Goal: Book appointment/travel/reservation

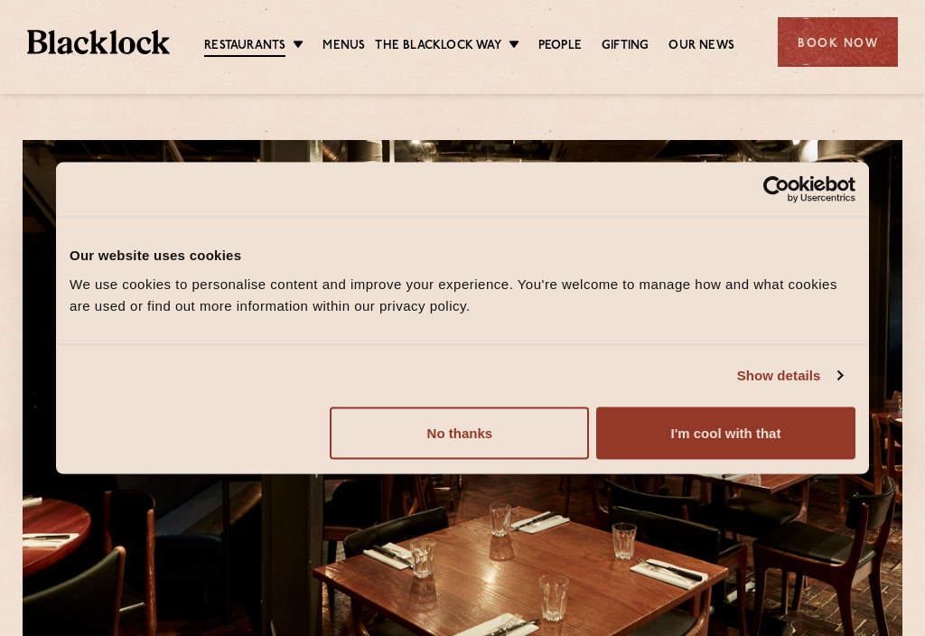
click at [755, 432] on button "I'm cool with that" at bounding box center [725, 432] width 259 height 52
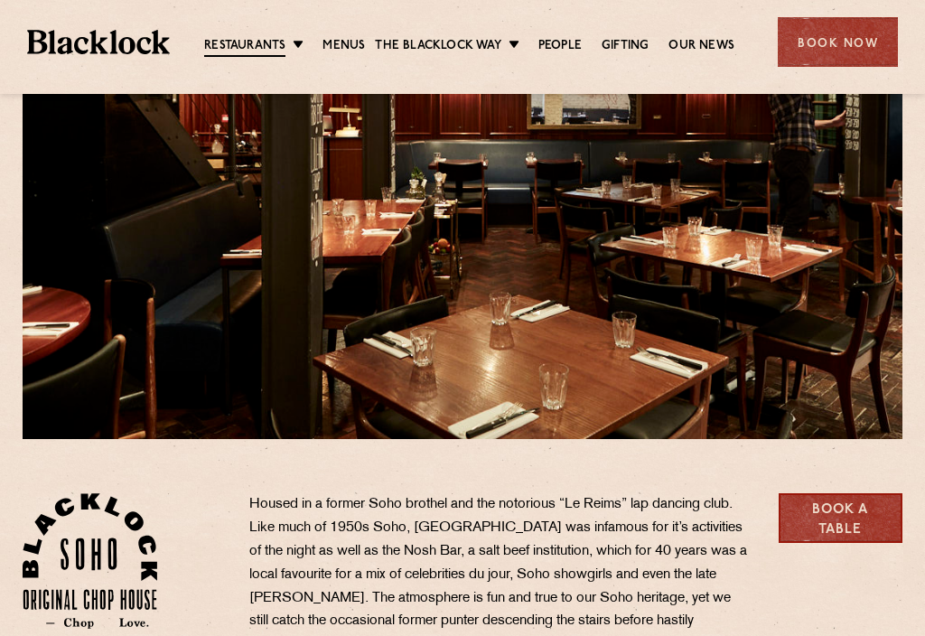
scroll to position [210, 0]
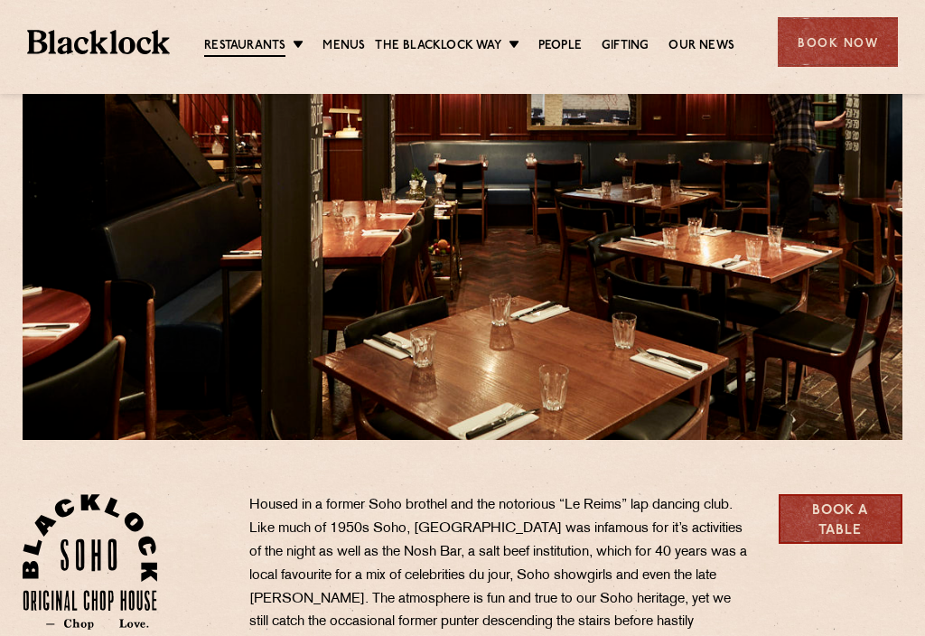
click at [362, 52] on link "Menus" at bounding box center [343, 46] width 42 height 18
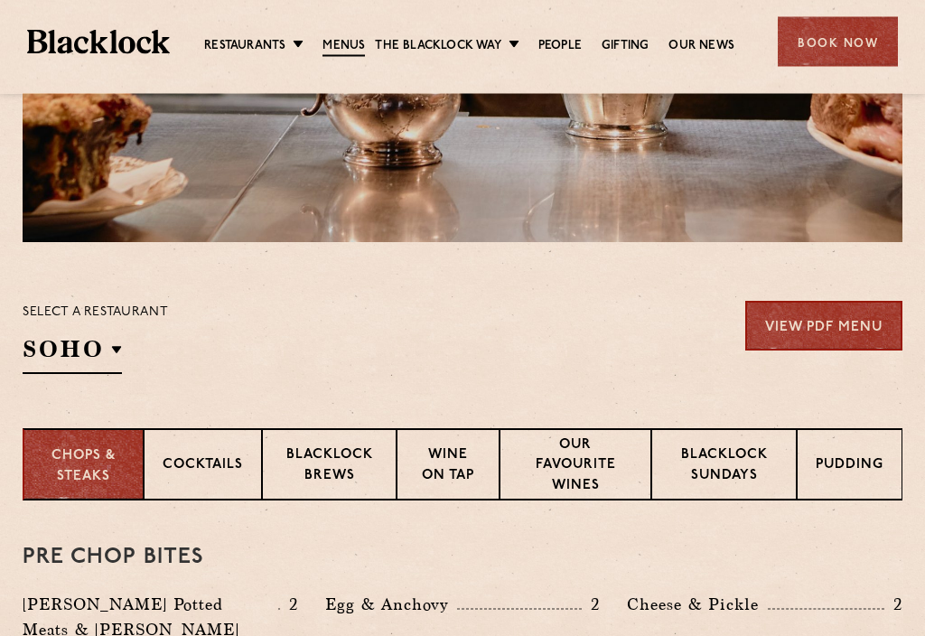
scroll to position [410, 0]
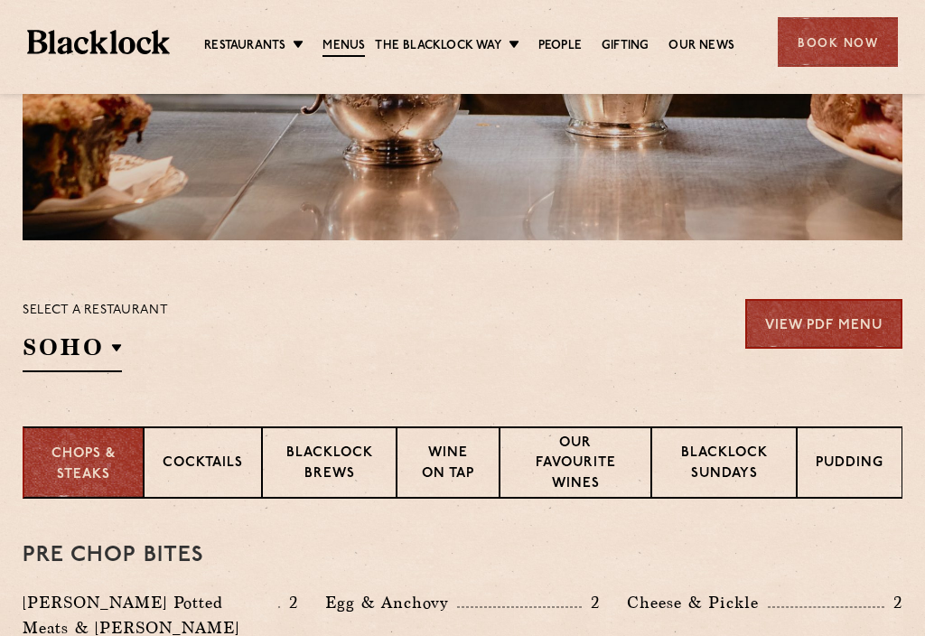
click at [744, 474] on p "Blacklock Sundays" at bounding box center [723, 464] width 107 height 42
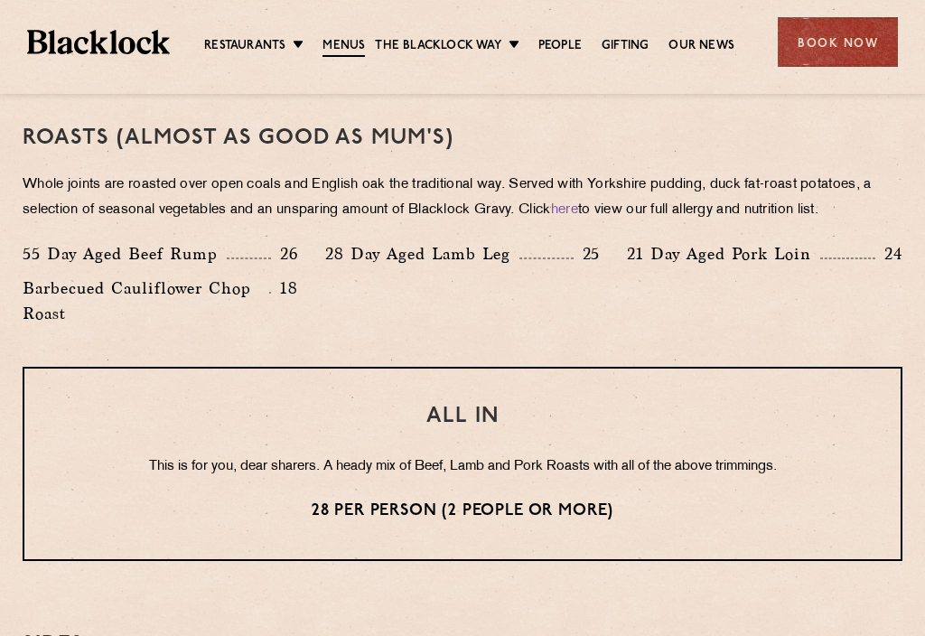
scroll to position [1316, 0]
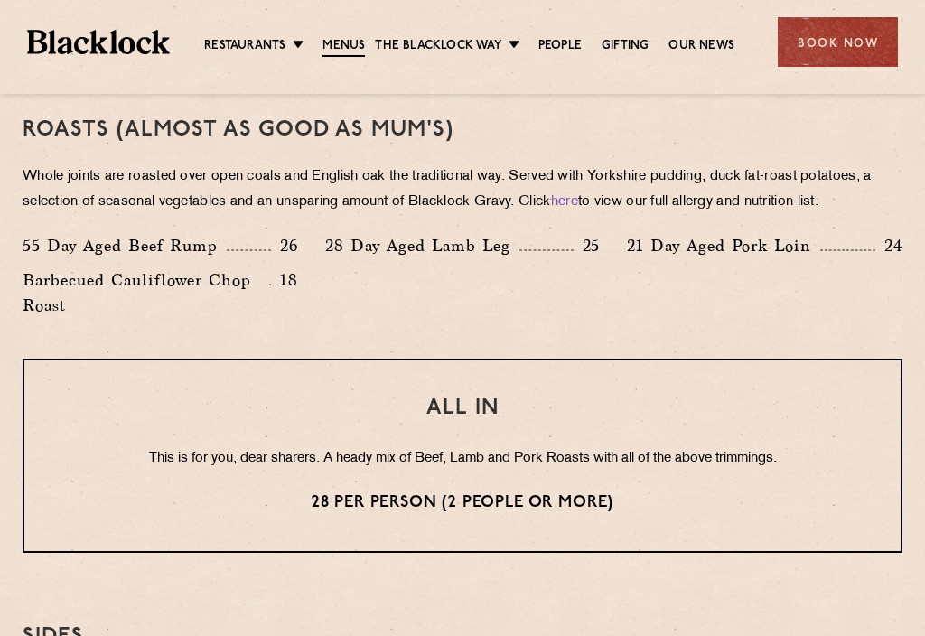
click at [815, 331] on div "Roasts (Almost as good as Mum's) Whole joints are roasted over open coals and E…" at bounding box center [463, 215] width 880 height 285
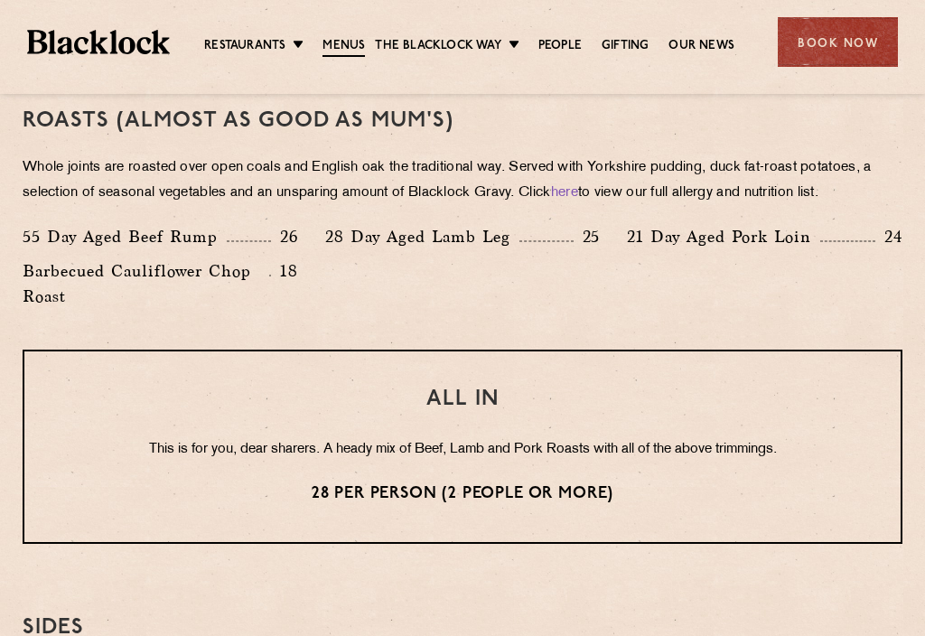
scroll to position [1323, 0]
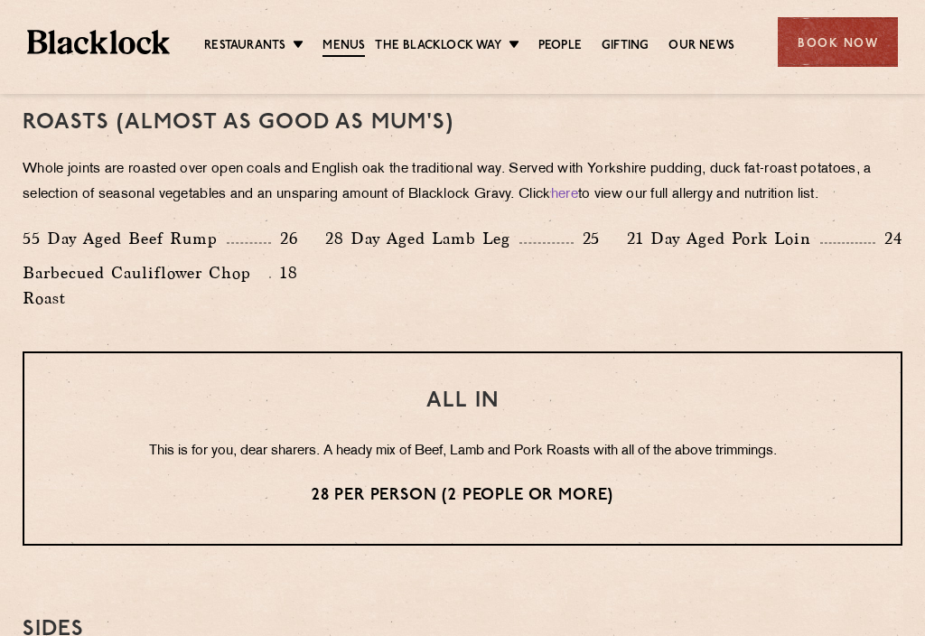
click at [843, 61] on div "Book Now" at bounding box center [838, 42] width 120 height 50
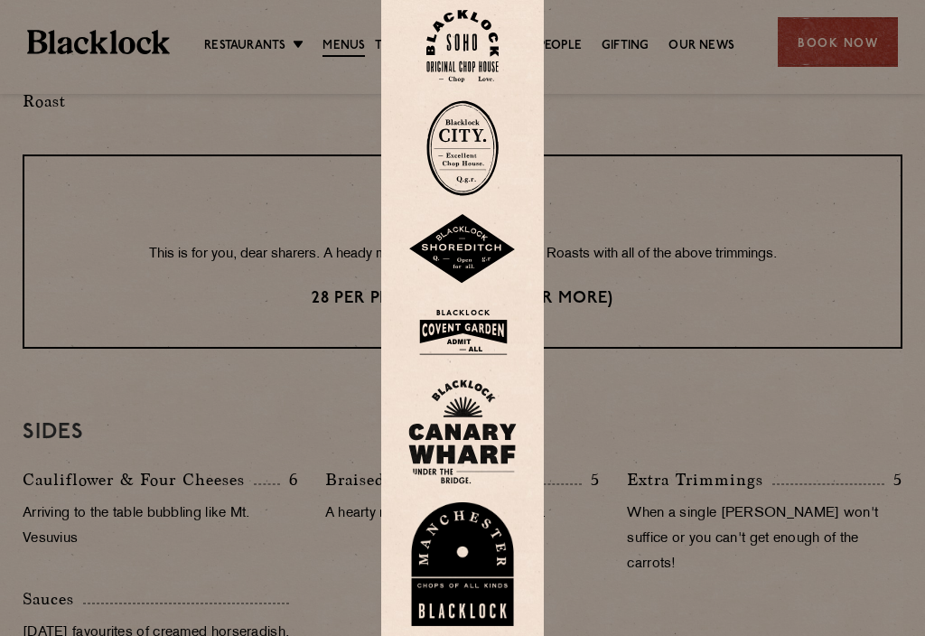
scroll to position [1519, 0]
click at [497, 333] on img at bounding box center [462, 332] width 108 height 59
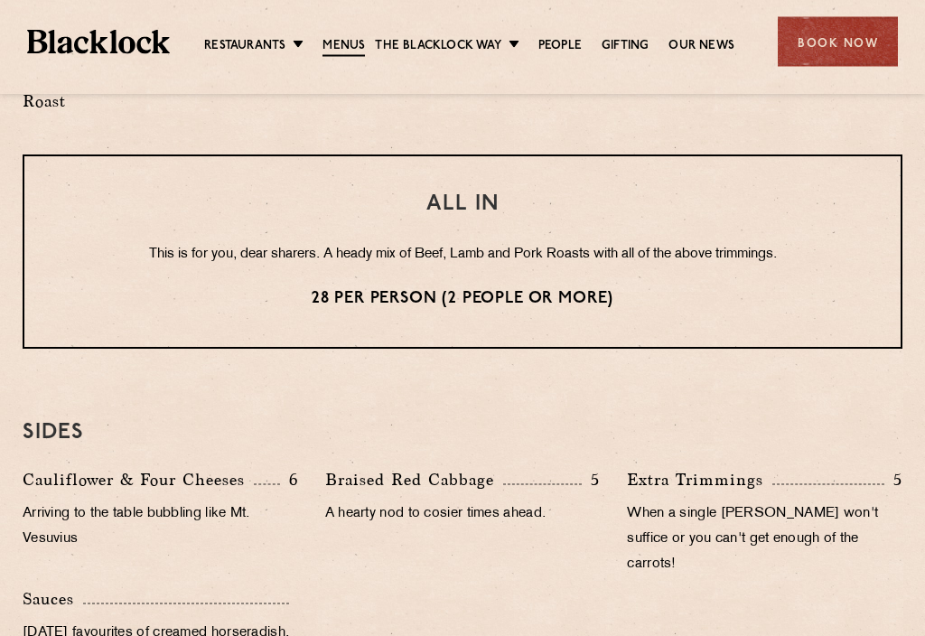
scroll to position [1520, 0]
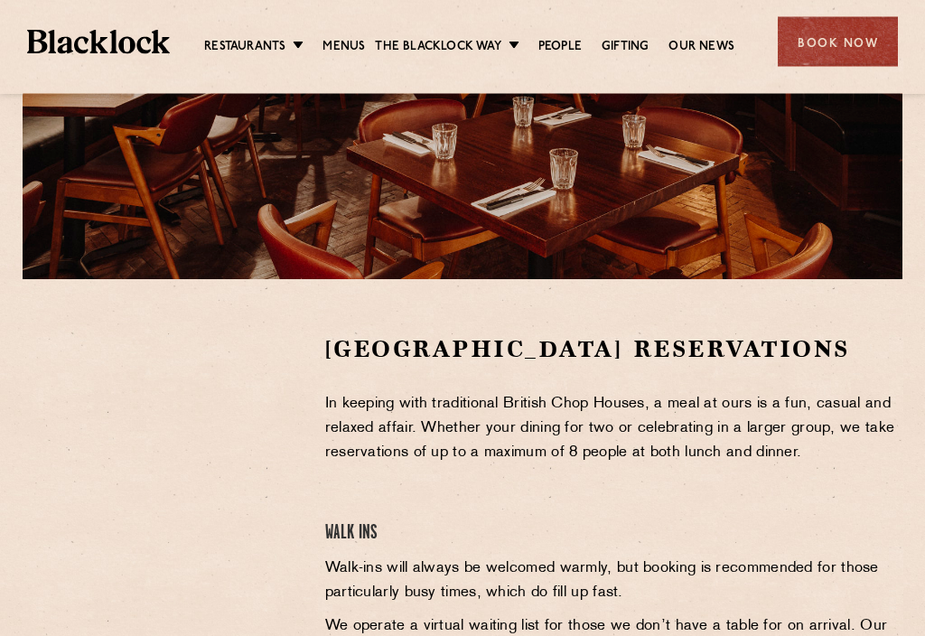
scroll to position [397, 0]
